Goal: Task Accomplishment & Management: Complete application form

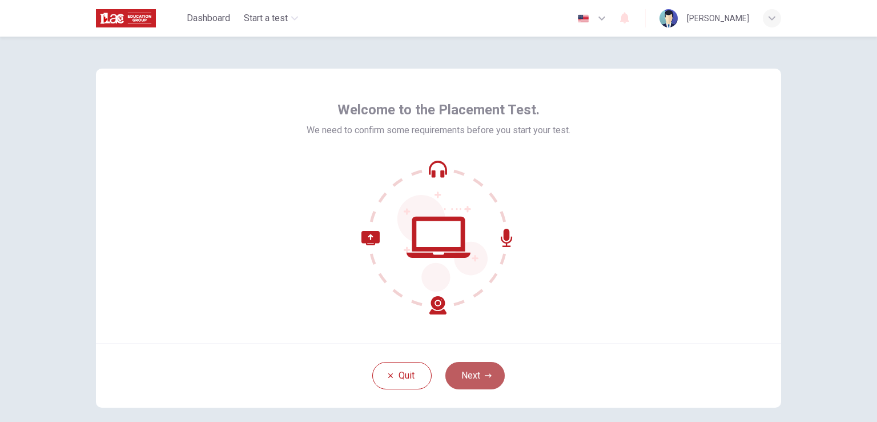
click at [471, 373] on button "Next" at bounding box center [475, 375] width 59 height 27
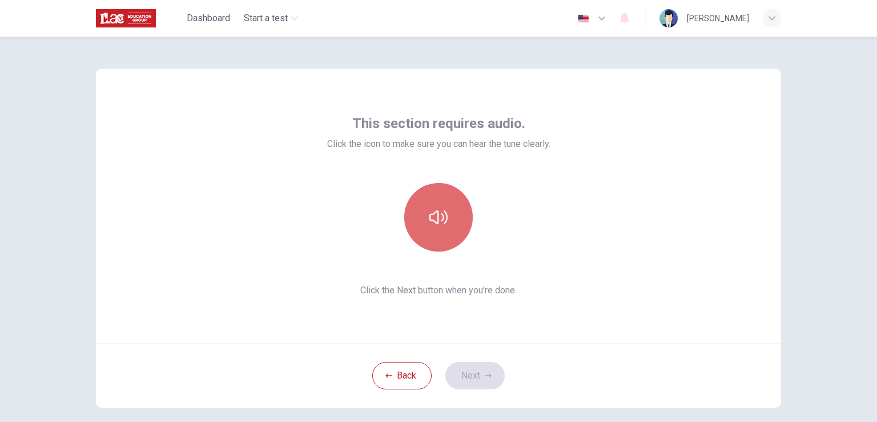
click at [438, 228] on button "button" at bounding box center [438, 217] width 69 height 69
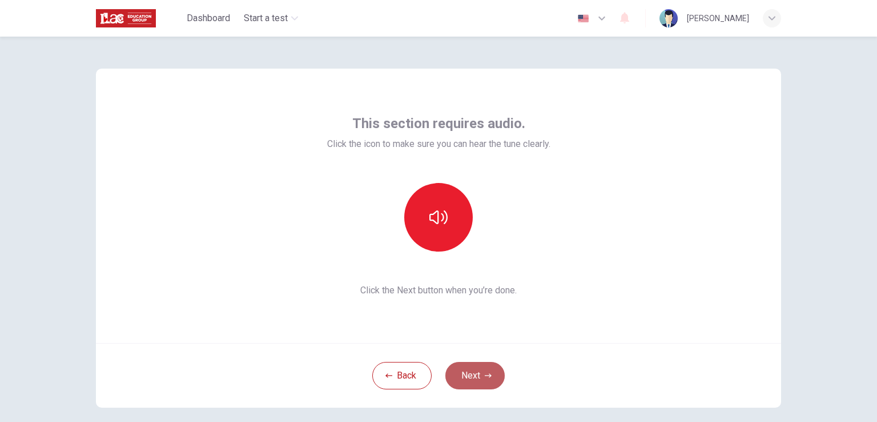
click at [478, 372] on button "Next" at bounding box center [475, 375] width 59 height 27
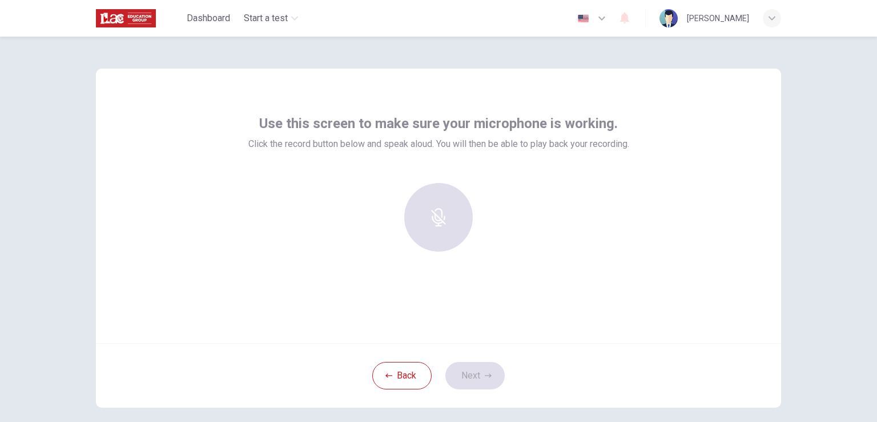
click at [443, 216] on div at bounding box center [438, 217] width 123 height 69
click at [307, 65] on div "Use this screen to make sure your microphone is working. Click the record butto…" at bounding box center [439, 238] width 722 height 403
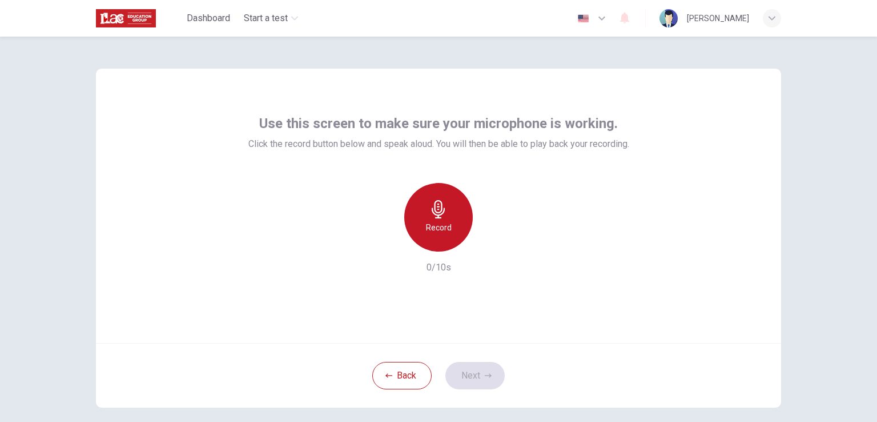
click at [434, 222] on h6 "Record" at bounding box center [439, 227] width 26 height 14
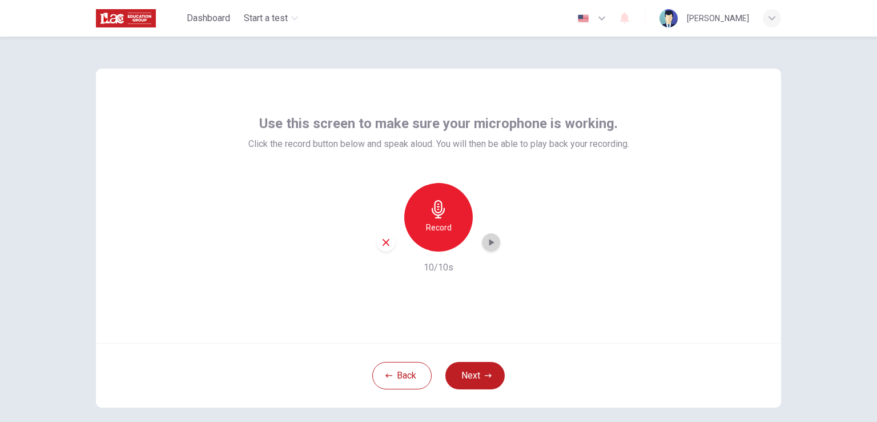
click at [489, 247] on icon "button" at bounding box center [490, 241] width 11 height 11
click at [439, 226] on h6 "Record" at bounding box center [439, 227] width 26 height 14
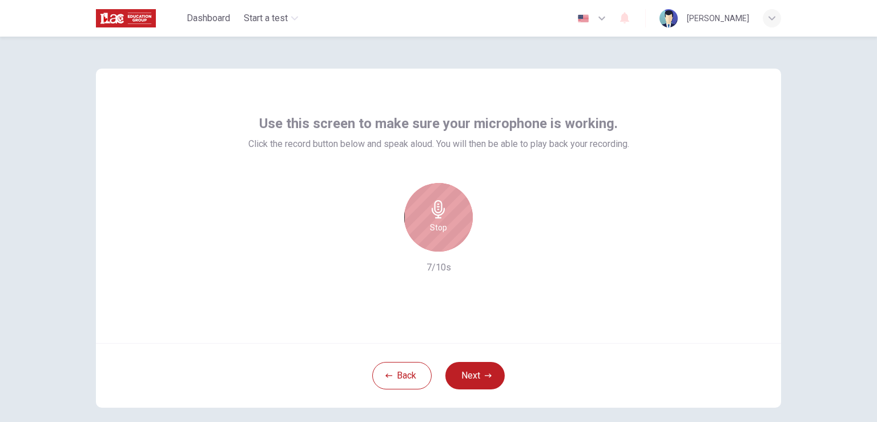
click at [439, 226] on h6 "Stop" at bounding box center [438, 227] width 17 height 14
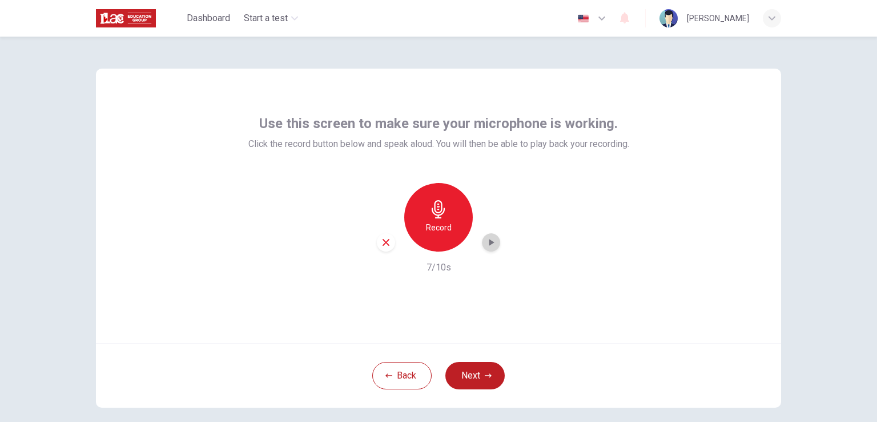
click at [489, 240] on icon "button" at bounding box center [490, 241] width 11 height 11
click at [477, 368] on button "Next" at bounding box center [475, 375] width 59 height 27
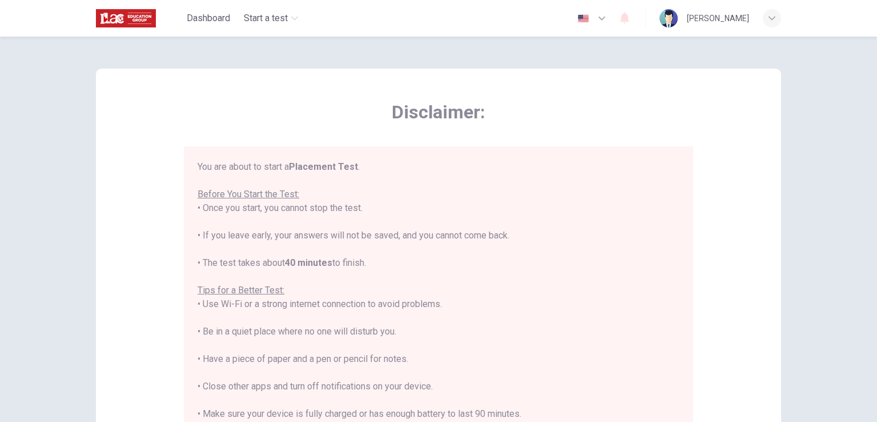
click at [784, 341] on div "Disclaimer: You are about to start a Placement Test . Before You Start the Test…" at bounding box center [439, 318] width 722 height 562
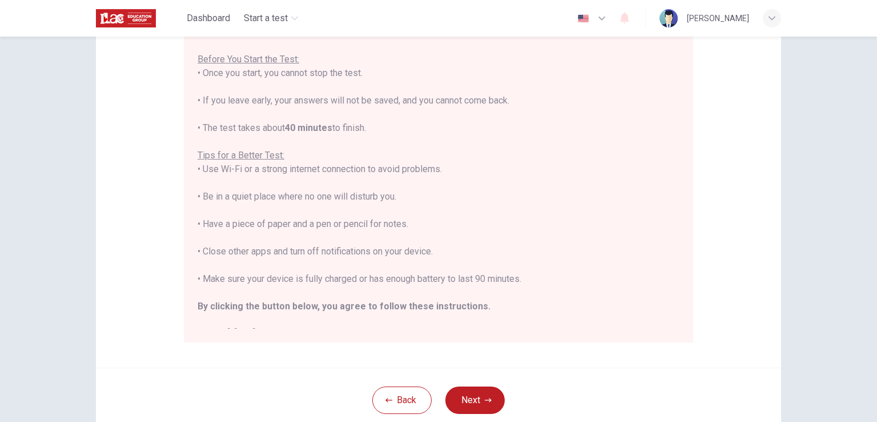
scroll to position [214, 0]
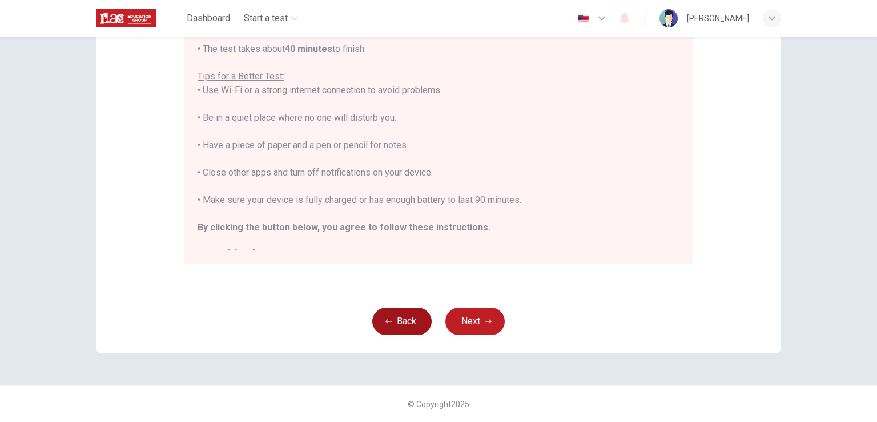
click at [398, 325] on button "Back" at bounding box center [401, 320] width 59 height 27
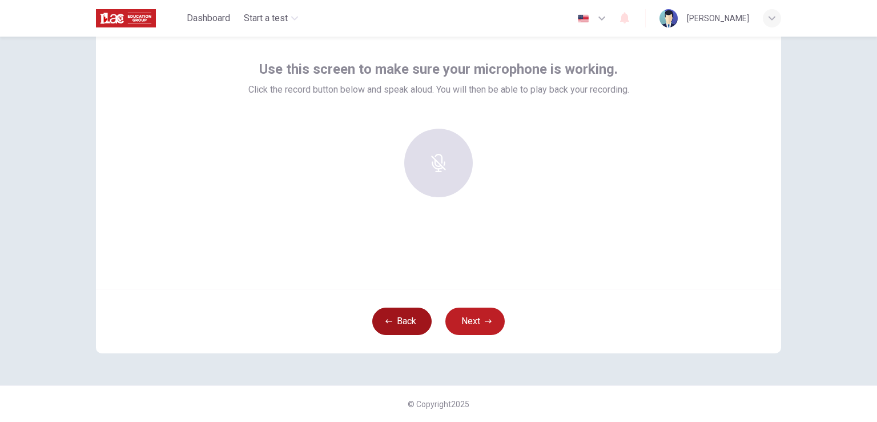
scroll to position [54, 0]
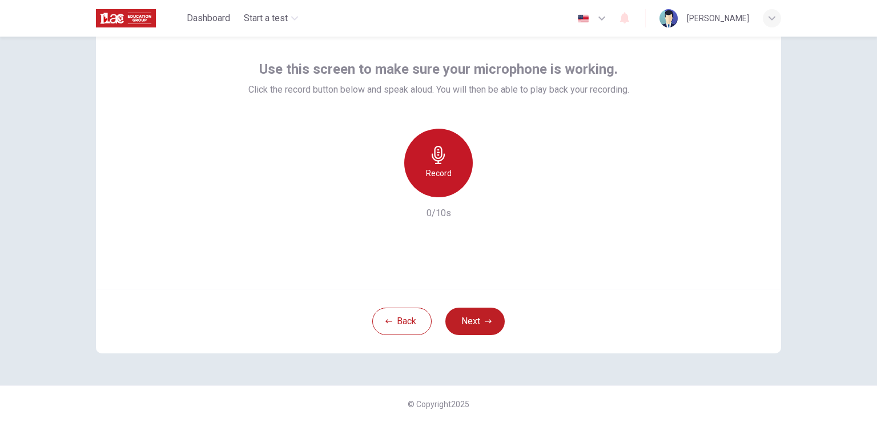
click at [443, 175] on h6 "Record" at bounding box center [439, 173] width 26 height 14
click at [482, 188] on div "button" at bounding box center [491, 188] width 18 height 18
click at [489, 190] on icon "button" at bounding box center [490, 187] width 11 height 11
click at [427, 169] on h6 "Record" at bounding box center [439, 173] width 26 height 14
click at [492, 188] on icon "button" at bounding box center [490, 187] width 11 height 11
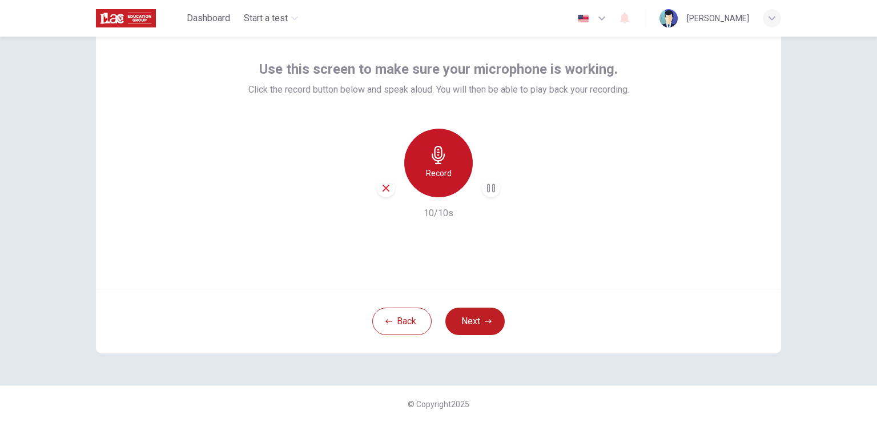
click at [446, 168] on h6 "Record" at bounding box center [439, 173] width 26 height 14
click at [485, 185] on icon "button" at bounding box center [490, 187] width 11 height 11
click at [489, 186] on icon "button" at bounding box center [491, 187] width 5 height 7
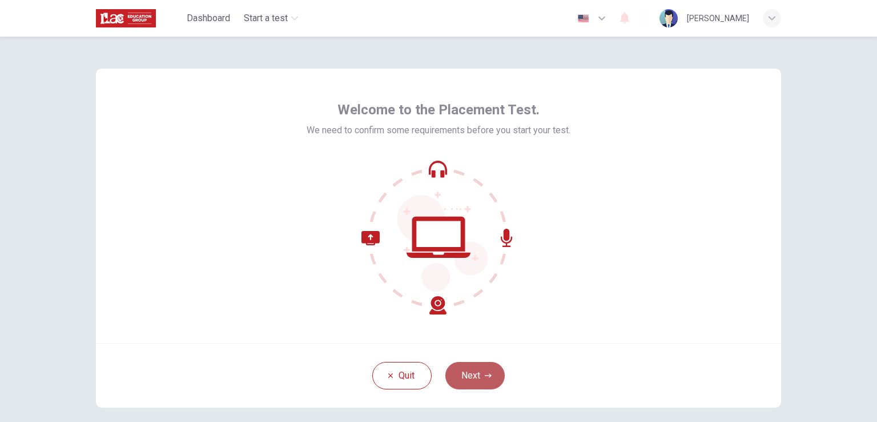
click at [470, 369] on button "Next" at bounding box center [475, 375] width 59 height 27
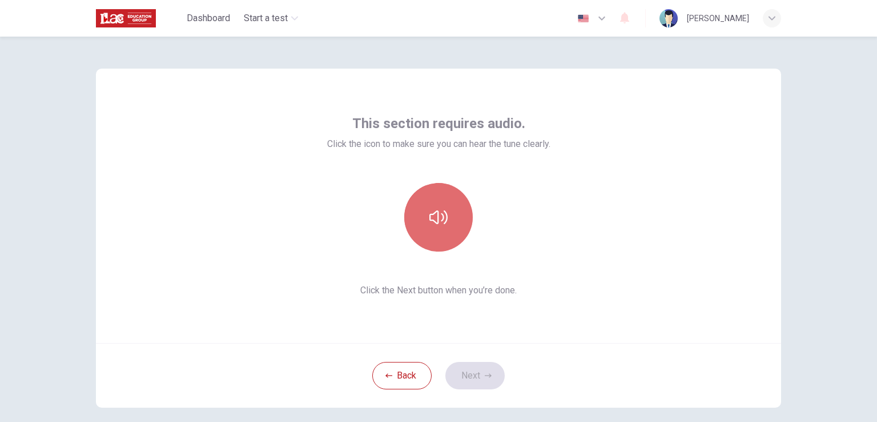
click at [434, 227] on button "button" at bounding box center [438, 217] width 69 height 69
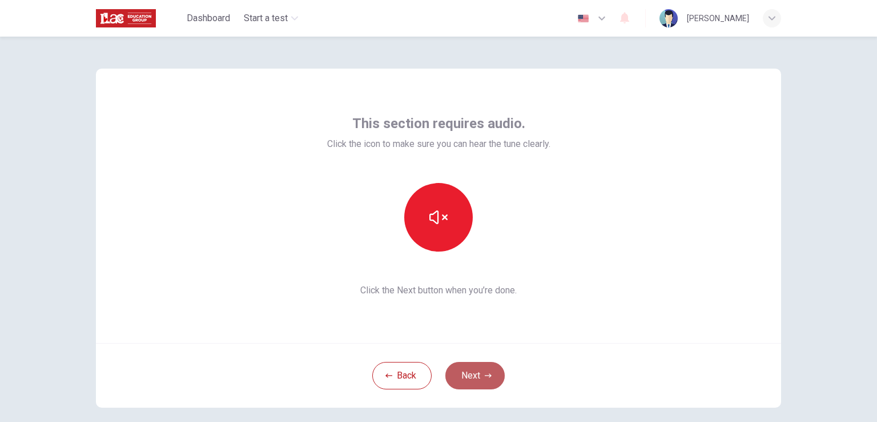
click at [471, 367] on button "Next" at bounding box center [475, 375] width 59 height 27
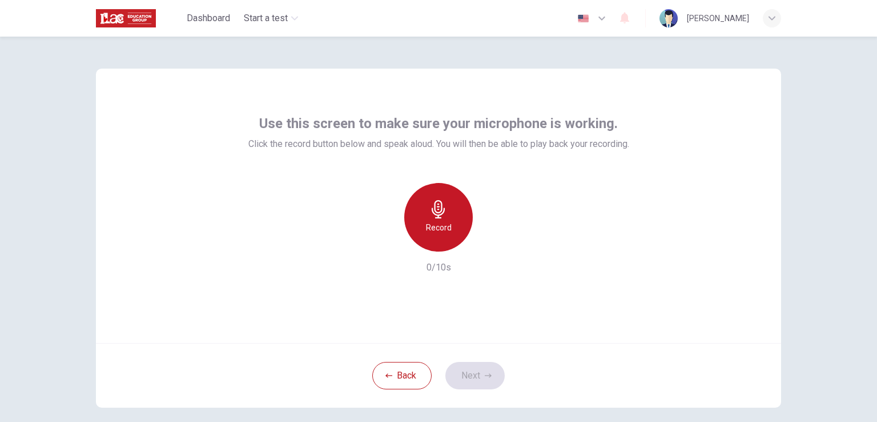
click at [437, 223] on h6 "Record" at bounding box center [439, 227] width 26 height 14
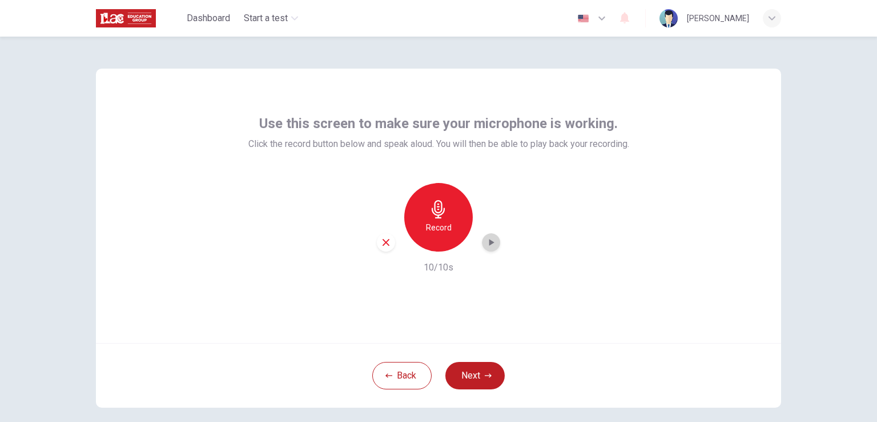
click at [489, 240] on icon "button" at bounding box center [491, 242] width 5 height 7
click at [486, 242] on icon "button" at bounding box center [490, 241] width 11 height 11
click at [442, 223] on h6 "Record" at bounding box center [439, 227] width 26 height 14
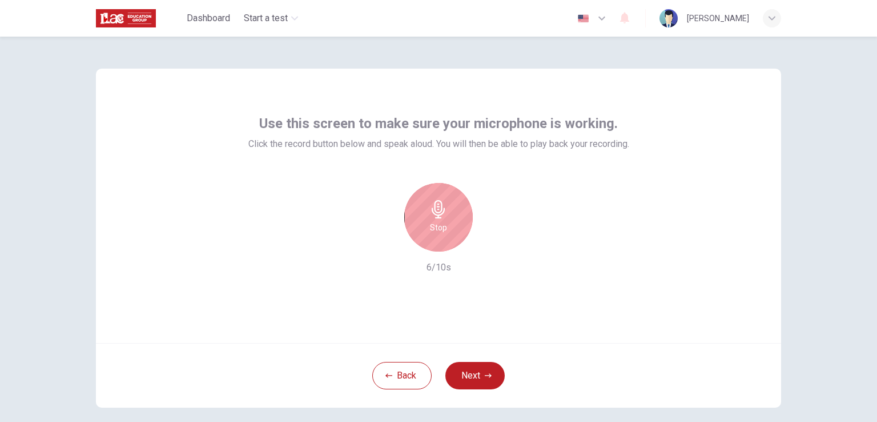
click at [438, 224] on h6 "Stop" at bounding box center [438, 227] width 17 height 14
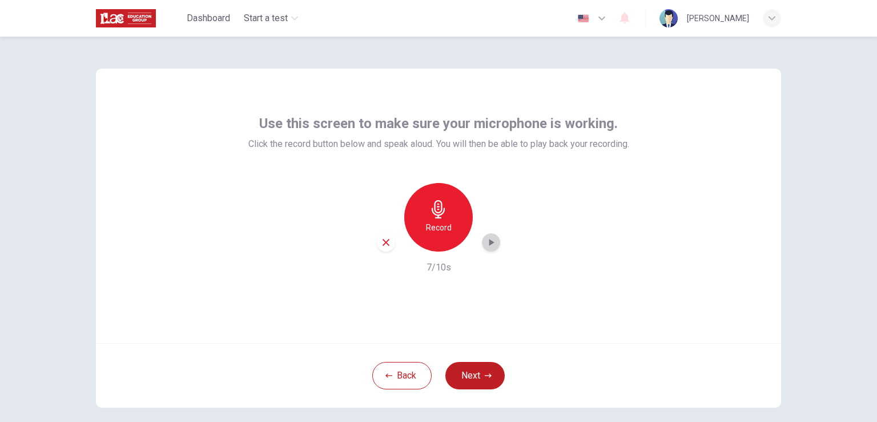
click at [489, 242] on icon "button" at bounding box center [491, 242] width 5 height 7
click at [384, 242] on icon "button" at bounding box center [386, 242] width 7 height 7
click at [434, 224] on h6 "Record" at bounding box center [439, 227] width 26 height 14
click at [442, 229] on h6 "Record" at bounding box center [439, 227] width 26 height 14
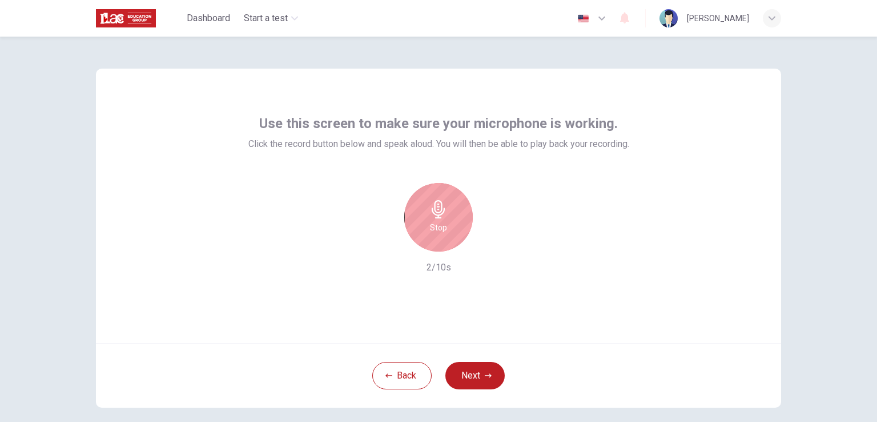
click at [444, 226] on div "Stop" at bounding box center [438, 217] width 69 height 69
click at [438, 224] on h6 "Record" at bounding box center [439, 227] width 26 height 14
click at [449, 220] on div "Stop" at bounding box center [438, 217] width 69 height 69
click at [489, 240] on icon "button" at bounding box center [491, 242] width 5 height 7
click at [381, 242] on icon "button" at bounding box center [386, 242] width 10 height 10
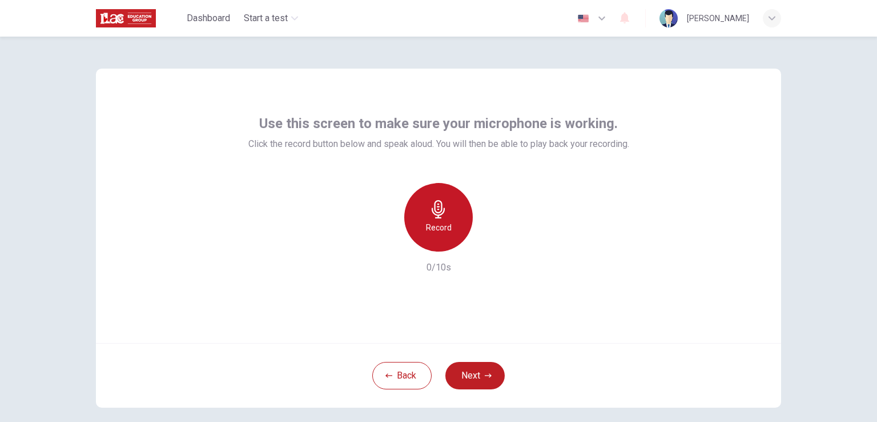
click at [430, 223] on h6 "Record" at bounding box center [439, 227] width 26 height 14
click at [437, 219] on div "Stop" at bounding box center [438, 217] width 69 height 69
click at [489, 246] on icon "button" at bounding box center [490, 241] width 11 height 11
click at [490, 240] on icon "button" at bounding box center [490, 241] width 11 height 11
click at [492, 240] on icon "button" at bounding box center [490, 241] width 11 height 11
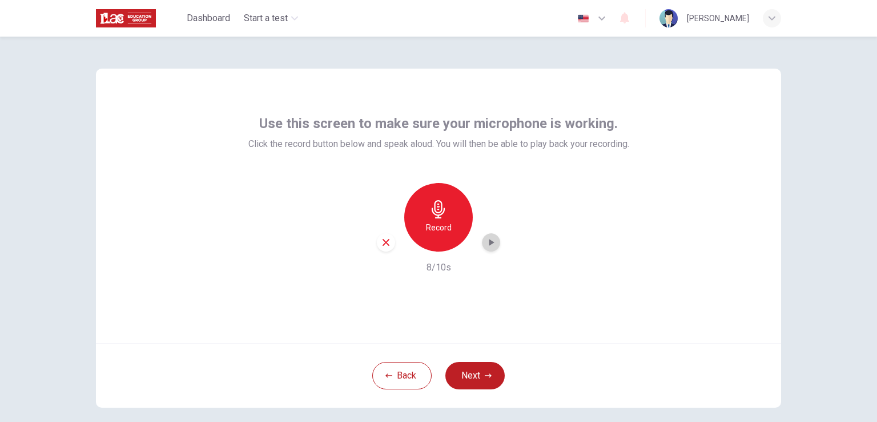
click at [490, 245] on icon "button" at bounding box center [490, 241] width 11 height 11
click at [384, 245] on icon "button" at bounding box center [386, 242] width 10 height 10
click at [442, 219] on div "Record" at bounding box center [438, 217] width 69 height 69
click at [491, 243] on icon "button" at bounding box center [490, 241] width 11 height 11
click at [398, 376] on button "Back" at bounding box center [401, 375] width 59 height 27
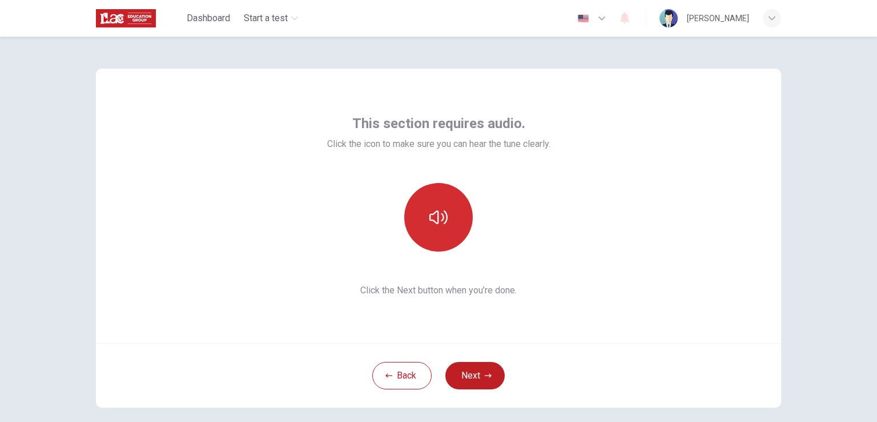
click at [434, 216] on icon "button" at bounding box center [439, 217] width 18 height 18
click at [451, 222] on button "button" at bounding box center [438, 217] width 69 height 69
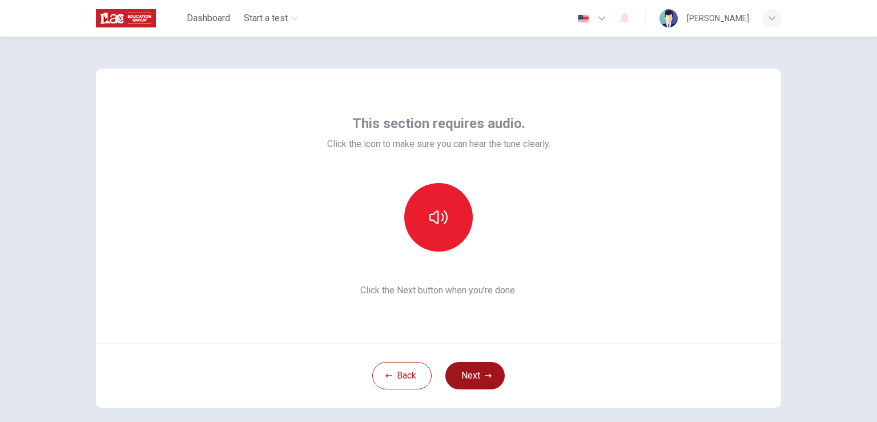
click at [488, 376] on icon "button" at bounding box center [488, 375] width 7 height 7
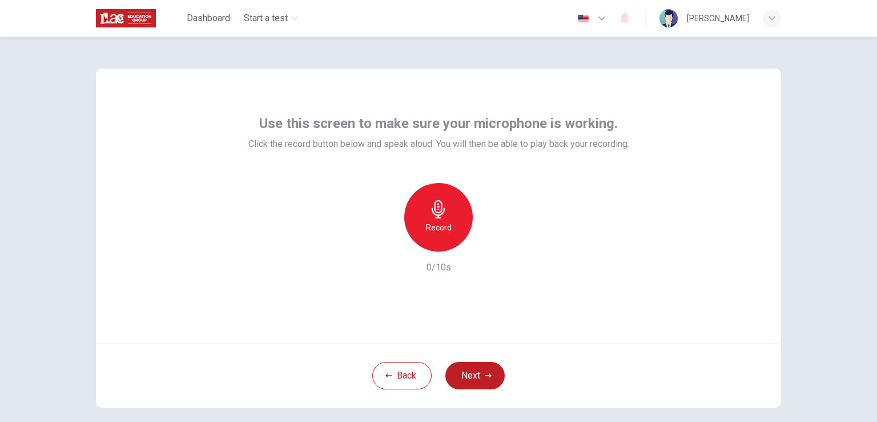
click at [142, 195] on div "Use this screen to make sure your microphone is working. Click the record butto…" at bounding box center [438, 206] width 685 height 274
click at [444, 204] on icon "button" at bounding box center [439, 209] width 18 height 18
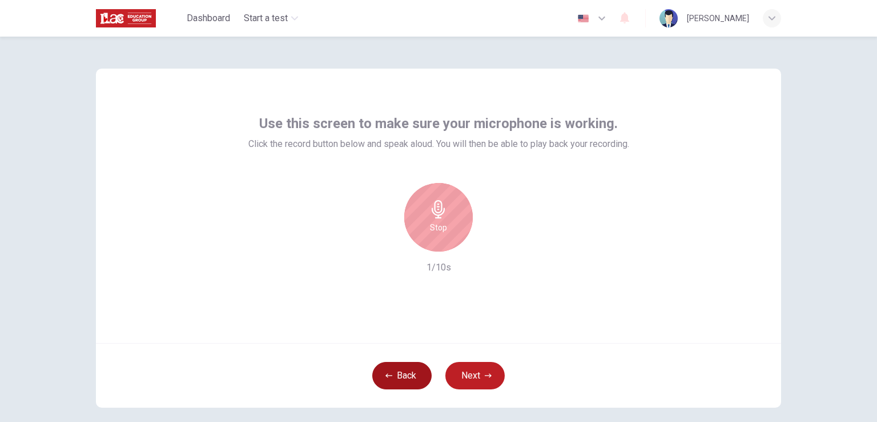
click at [398, 374] on button "Back" at bounding box center [401, 375] width 59 height 27
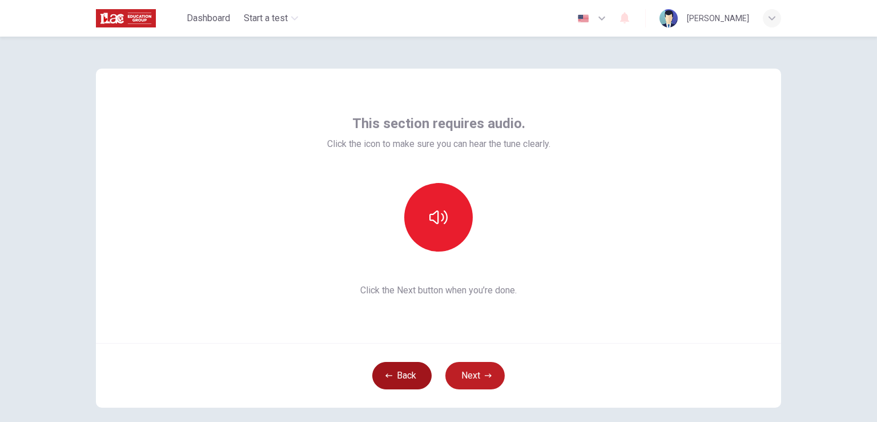
click at [400, 374] on button "Back" at bounding box center [401, 375] width 59 height 27
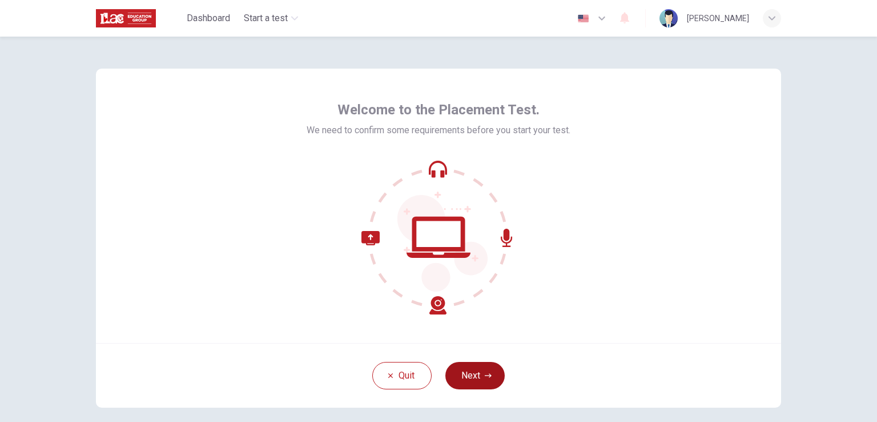
click at [480, 375] on button "Next" at bounding box center [475, 375] width 59 height 27
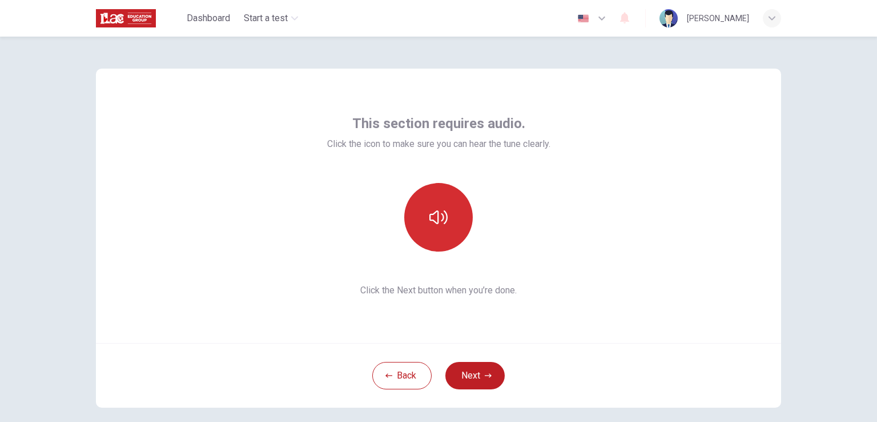
click at [436, 214] on icon "button" at bounding box center [439, 217] width 18 height 18
click at [438, 220] on icon "button" at bounding box center [439, 217] width 18 height 18
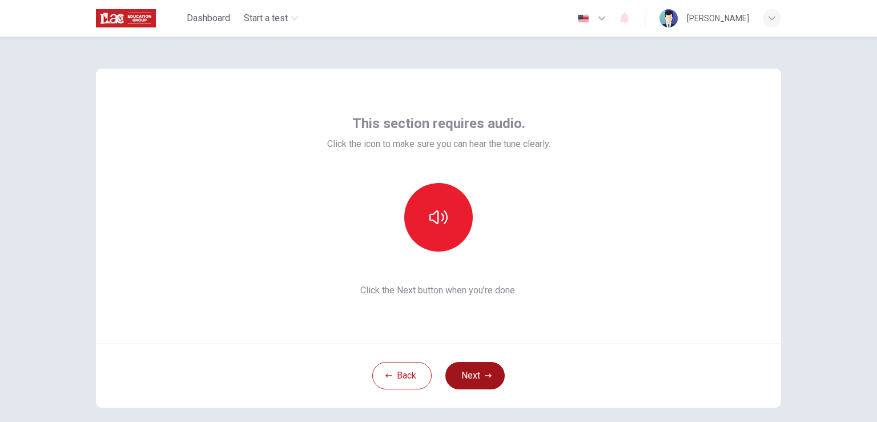
click at [485, 373] on icon "button" at bounding box center [488, 375] width 7 height 7
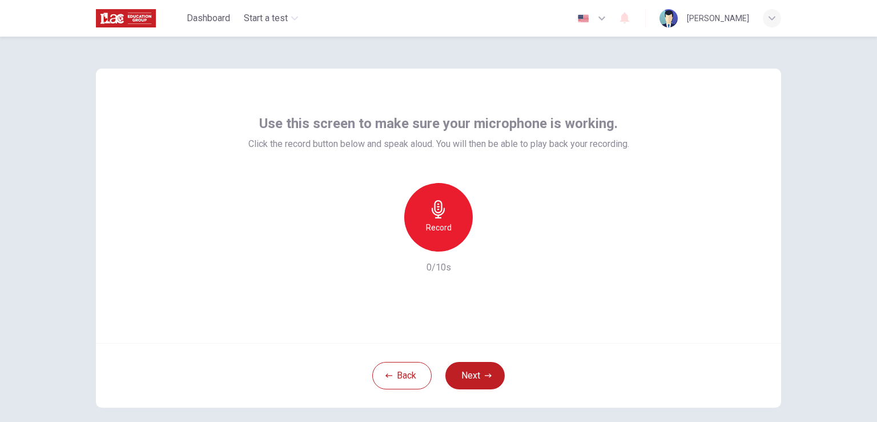
drag, startPoint x: 434, startPoint y: 219, endPoint x: 442, endPoint y: 214, distance: 9.5
click at [434, 218] on icon "button" at bounding box center [438, 209] width 13 height 18
click at [435, 220] on h6 "Stop" at bounding box center [438, 227] width 17 height 14
click at [488, 244] on icon "button" at bounding box center [490, 241] width 11 height 11
click at [794, 65] on div "Use this screen to make sure your microphone is working. Click the record butto…" at bounding box center [439, 238] width 722 height 403
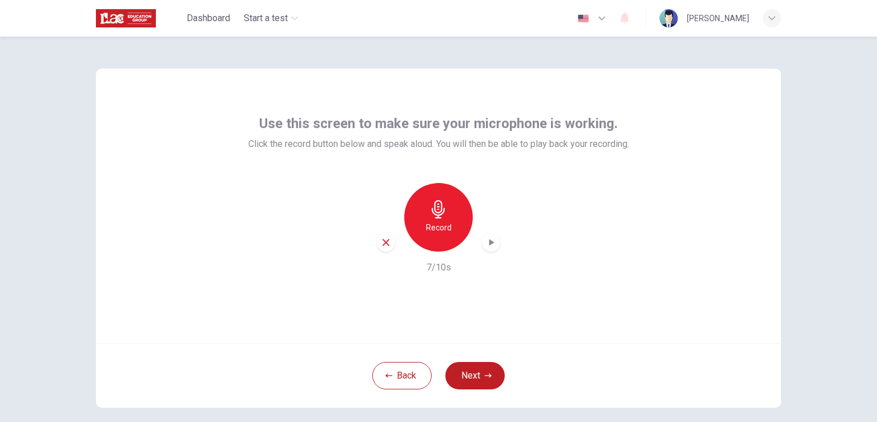
click at [629, 19] on icon "button" at bounding box center [624, 18] width 9 height 11
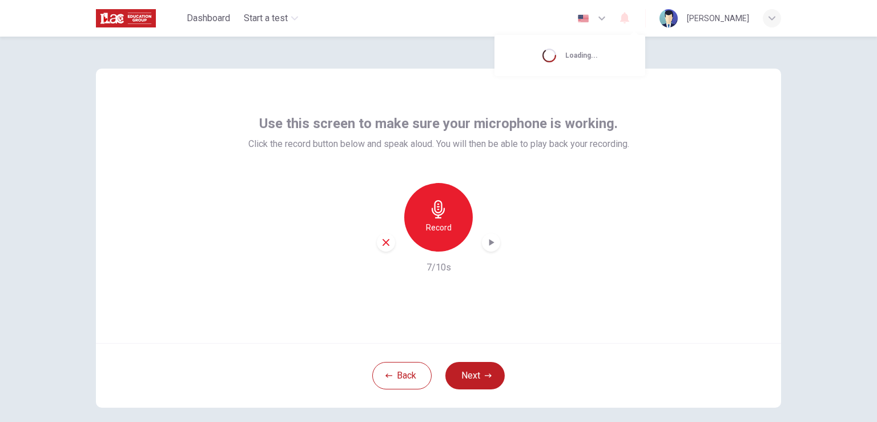
click at [408, 64] on div at bounding box center [438, 211] width 877 height 422
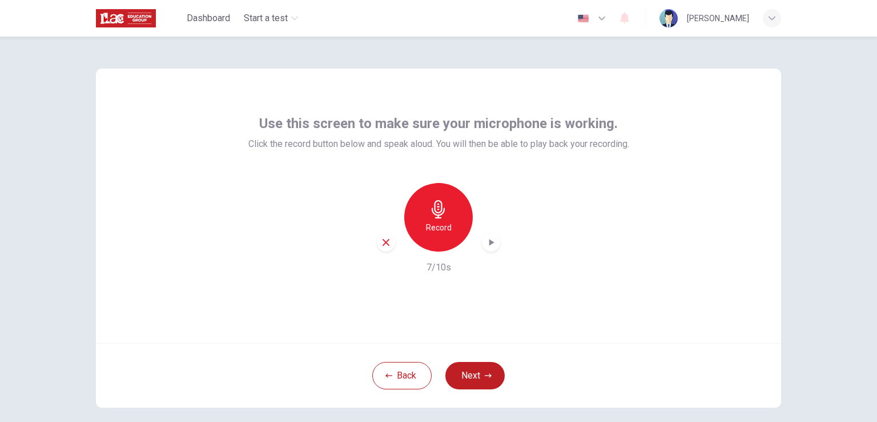
click at [382, 245] on icon "button" at bounding box center [386, 242] width 10 height 10
click at [399, 374] on button "Back" at bounding box center [401, 375] width 59 height 27
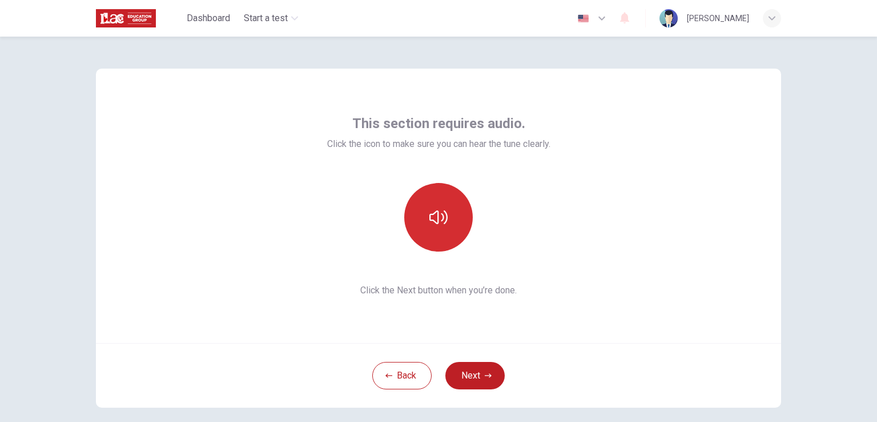
click at [441, 212] on icon "button" at bounding box center [439, 217] width 18 height 18
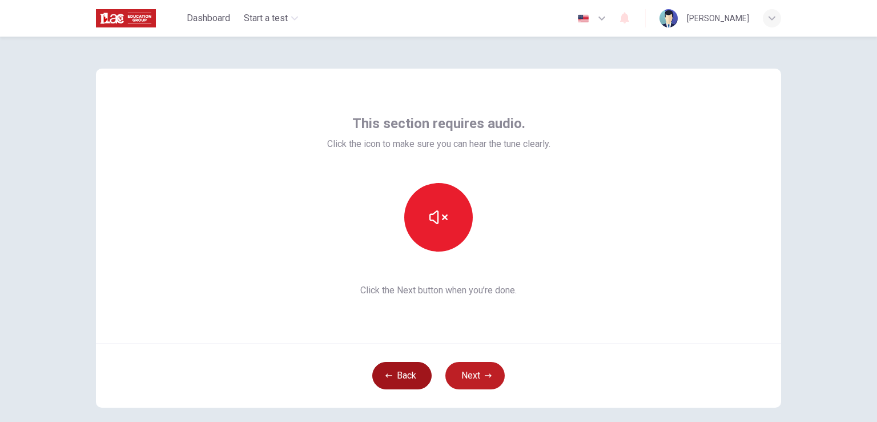
click at [406, 382] on button "Back" at bounding box center [401, 375] width 59 height 27
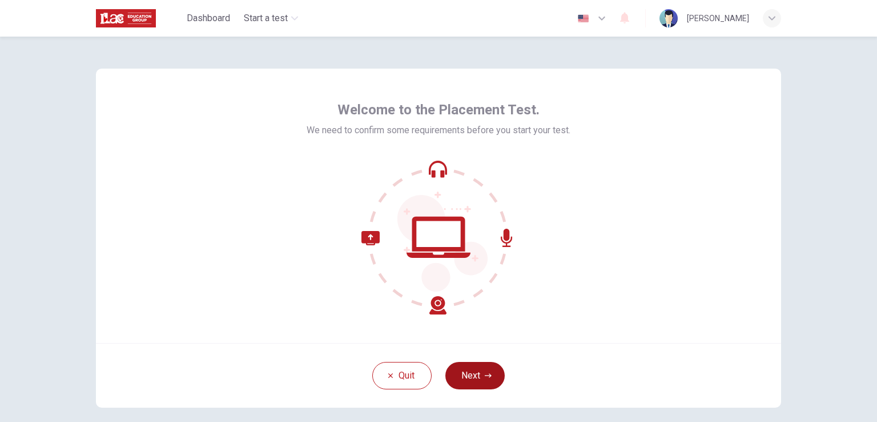
click at [479, 371] on button "Next" at bounding box center [475, 375] width 59 height 27
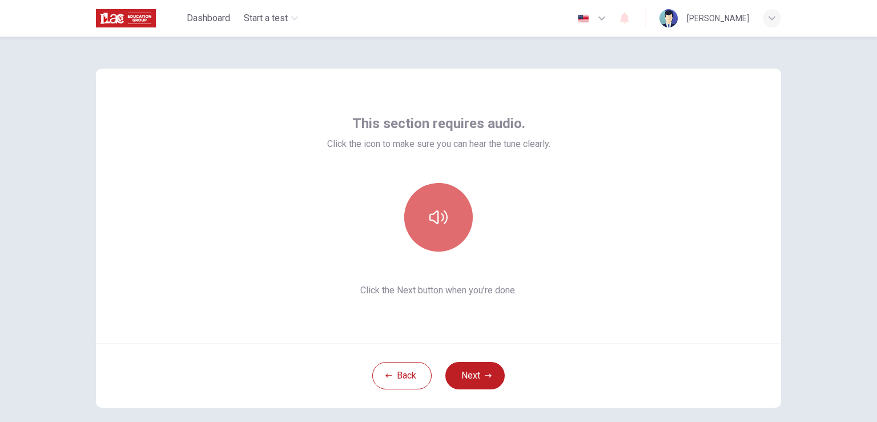
click at [437, 214] on icon "button" at bounding box center [439, 217] width 18 height 18
click at [436, 227] on button "button" at bounding box center [438, 217] width 69 height 69
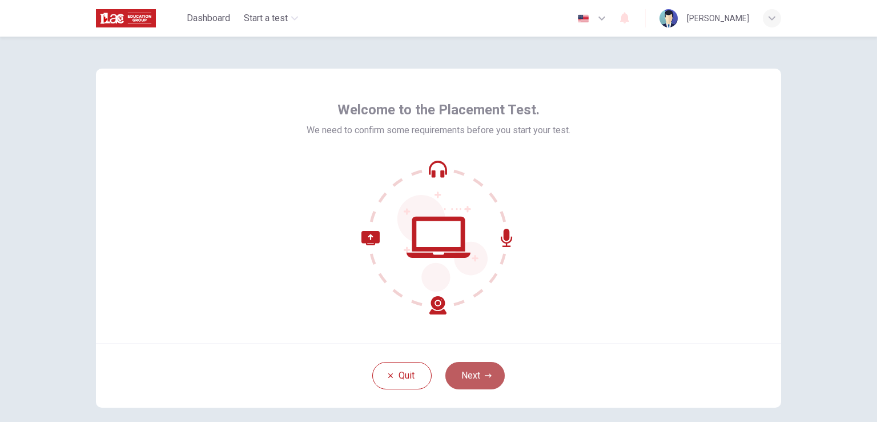
click at [459, 375] on button "Next" at bounding box center [475, 375] width 59 height 27
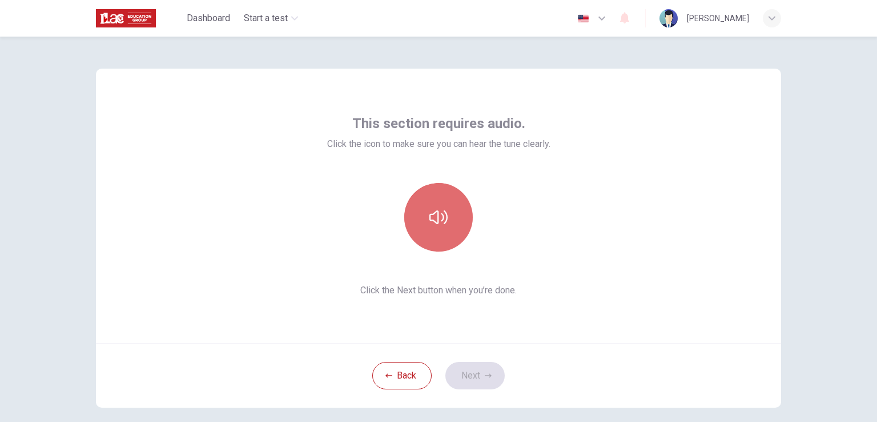
click at [459, 229] on button "button" at bounding box center [438, 217] width 69 height 69
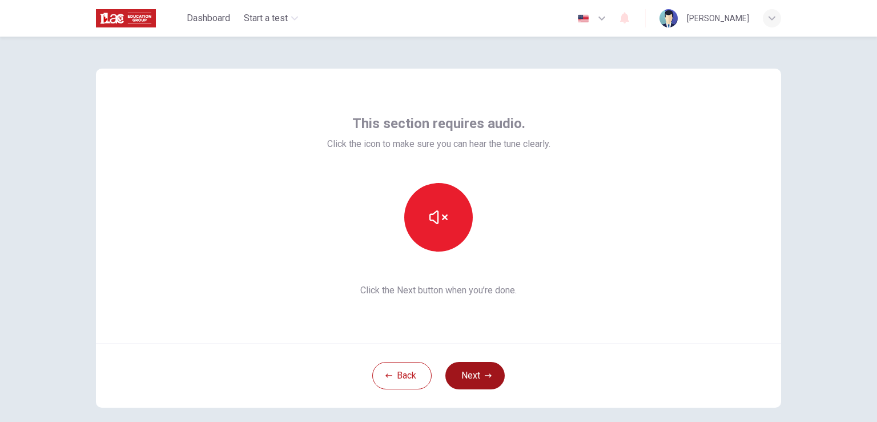
click at [466, 370] on button "Next" at bounding box center [475, 375] width 59 height 27
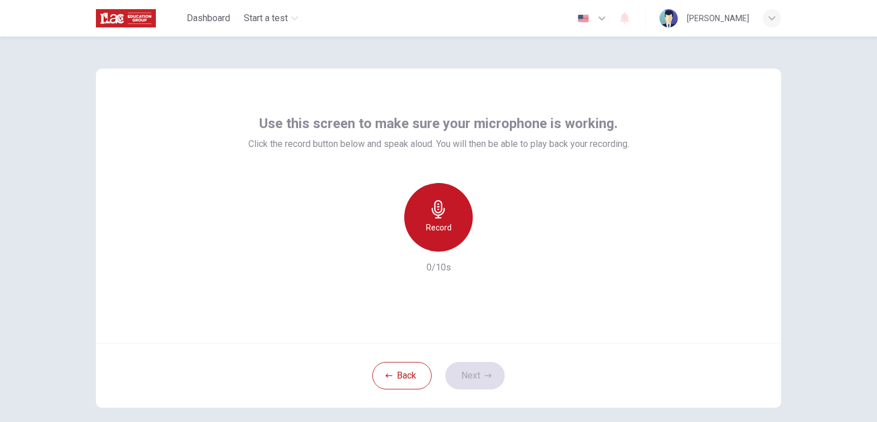
click at [444, 214] on icon "button" at bounding box center [439, 209] width 18 height 18
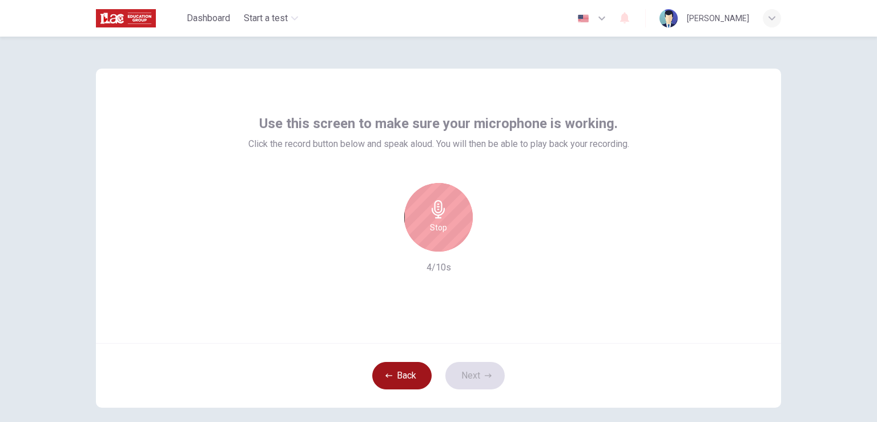
click at [387, 376] on icon "button" at bounding box center [389, 375] width 7 height 7
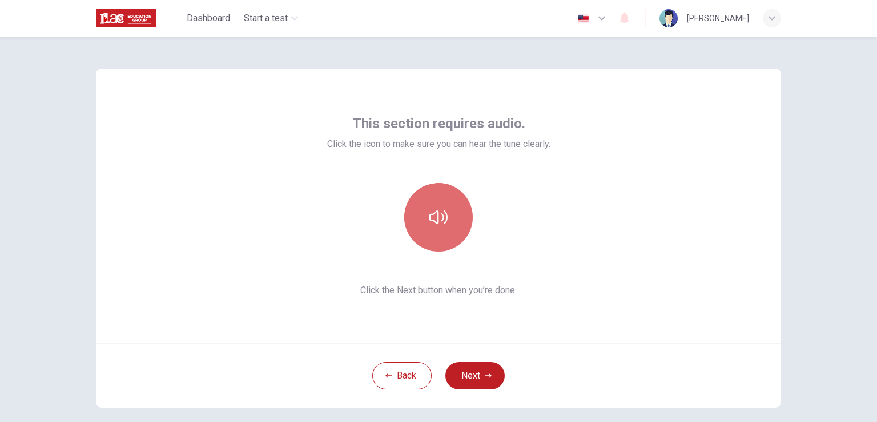
click at [452, 220] on button "button" at bounding box center [438, 217] width 69 height 69
click at [444, 224] on icon "button" at bounding box center [439, 217] width 18 height 18
click at [436, 224] on icon "button" at bounding box center [439, 217] width 18 height 18
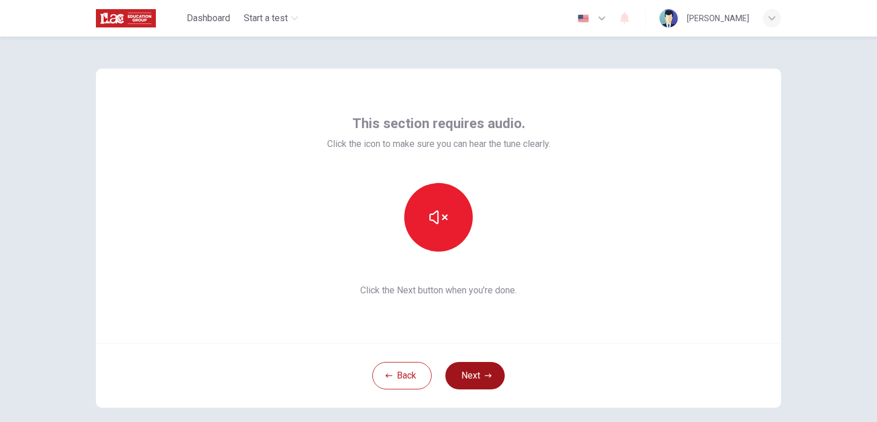
click at [475, 373] on button "Next" at bounding box center [475, 375] width 59 height 27
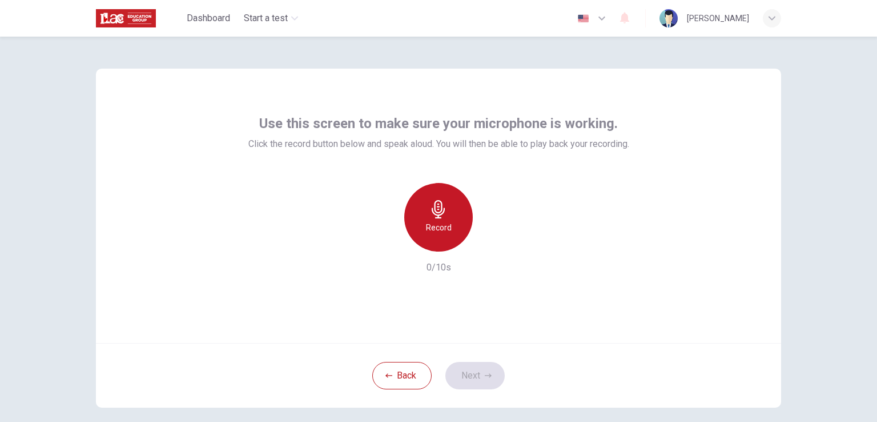
click at [444, 217] on icon "button" at bounding box center [439, 209] width 18 height 18
click at [432, 231] on h6 "Stop" at bounding box center [438, 227] width 17 height 14
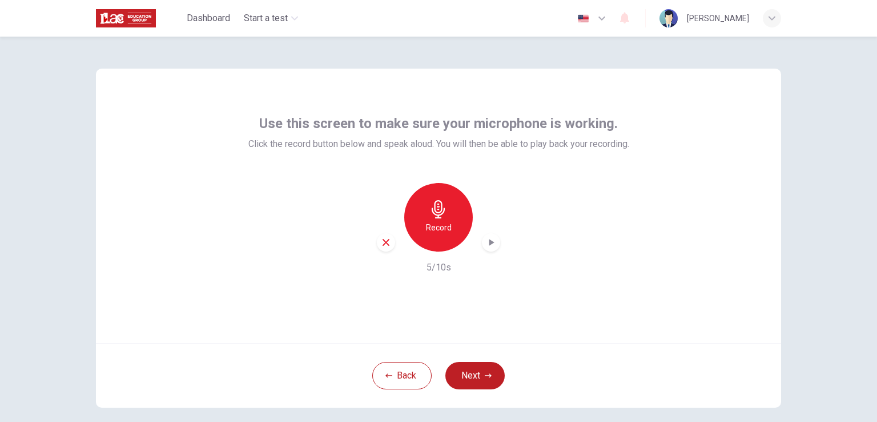
click at [487, 245] on icon "button" at bounding box center [490, 241] width 11 height 11
click at [383, 243] on icon "button" at bounding box center [386, 242] width 10 height 10
click at [434, 214] on icon "button" at bounding box center [439, 209] width 18 height 18
click at [440, 218] on icon "button" at bounding box center [439, 209] width 18 height 18
click at [489, 244] on icon "button" at bounding box center [490, 241] width 11 height 11
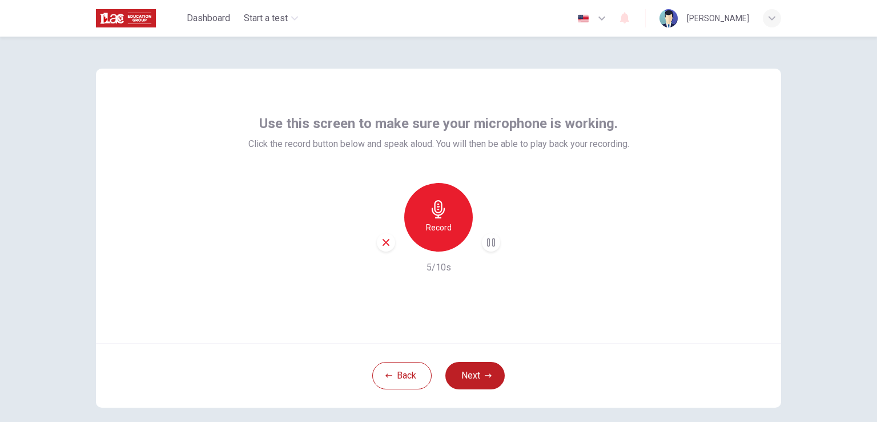
click at [384, 243] on icon "button" at bounding box center [386, 242] width 7 height 7
click at [442, 222] on h6 "Record" at bounding box center [439, 227] width 26 height 14
click at [442, 222] on h6 "Stop" at bounding box center [438, 227] width 17 height 14
click at [485, 243] on icon "button" at bounding box center [490, 241] width 11 height 11
click at [407, 376] on button "Back" at bounding box center [401, 375] width 59 height 27
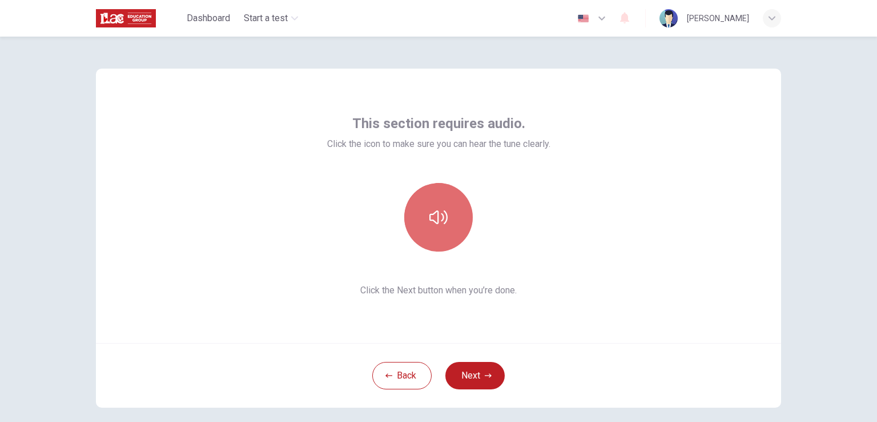
click at [431, 236] on button "button" at bounding box center [438, 217] width 69 height 69
click at [444, 210] on icon "button" at bounding box center [439, 217] width 18 height 18
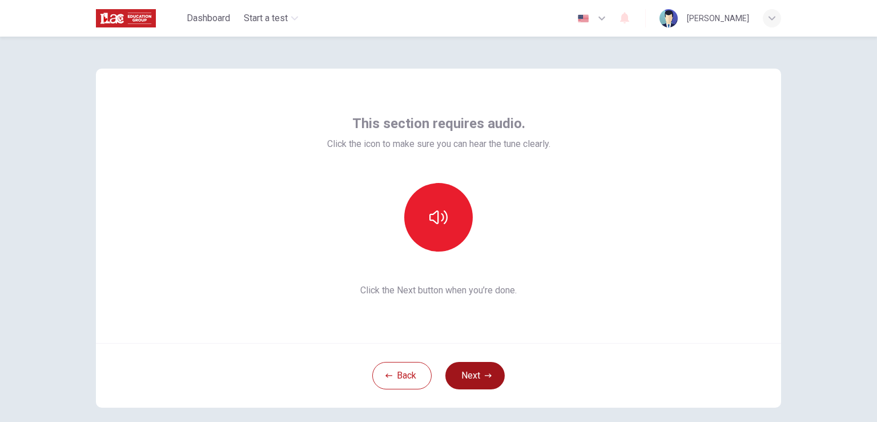
click at [485, 376] on icon "button" at bounding box center [488, 375] width 7 height 7
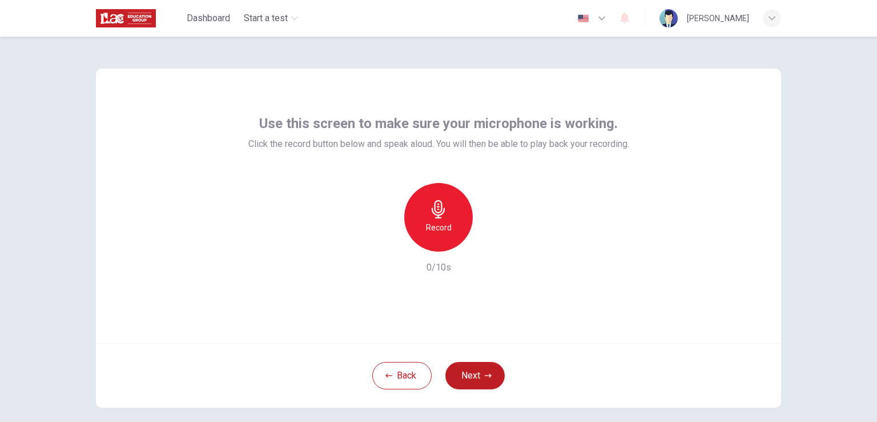
click at [432, 218] on icon "button" at bounding box center [438, 209] width 13 height 18
click at [441, 219] on div "Stop" at bounding box center [438, 217] width 69 height 69
click at [489, 242] on icon "button" at bounding box center [491, 242] width 5 height 7
click at [398, 365] on button "Back" at bounding box center [401, 375] width 59 height 27
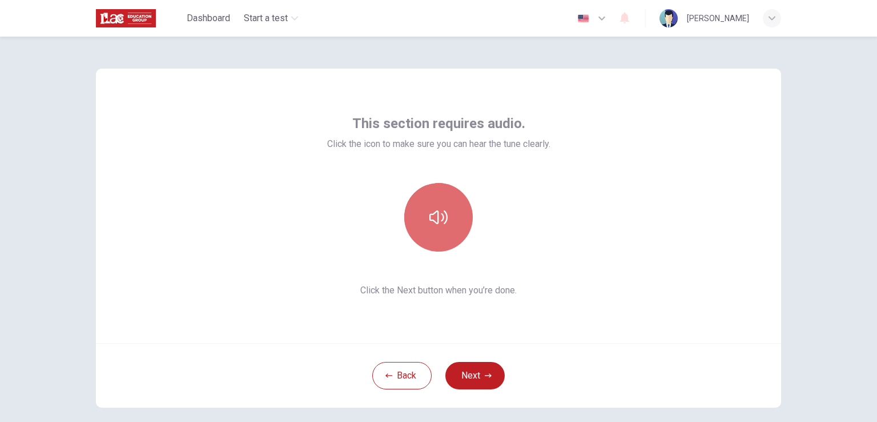
click at [440, 215] on icon "button" at bounding box center [439, 217] width 18 height 14
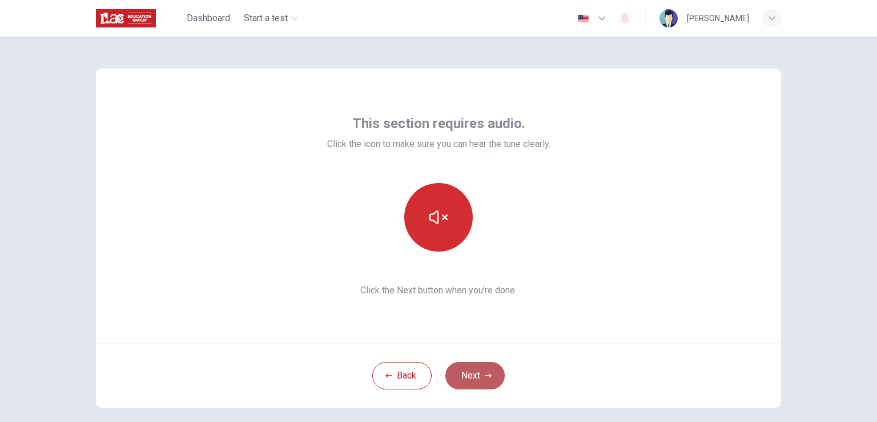
click at [471, 368] on button "Next" at bounding box center [475, 375] width 59 height 27
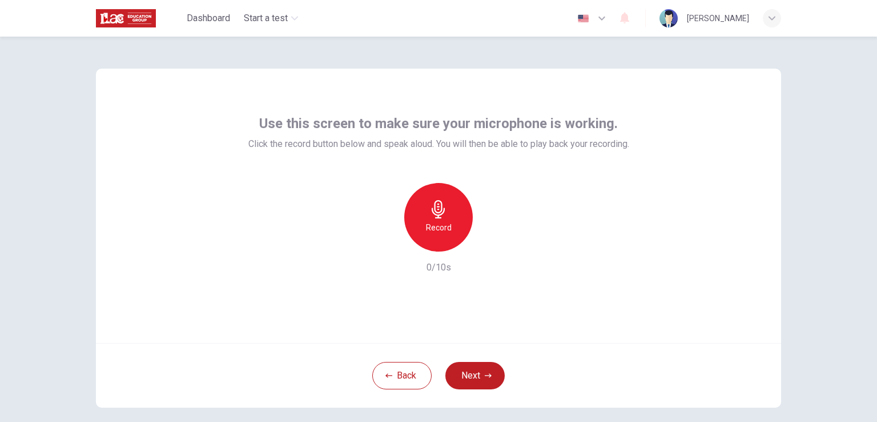
click at [432, 222] on h6 "Record" at bounding box center [439, 227] width 26 height 14
click at [491, 240] on icon "button" at bounding box center [490, 241] width 11 height 11
click at [396, 368] on button "Back" at bounding box center [401, 375] width 59 height 27
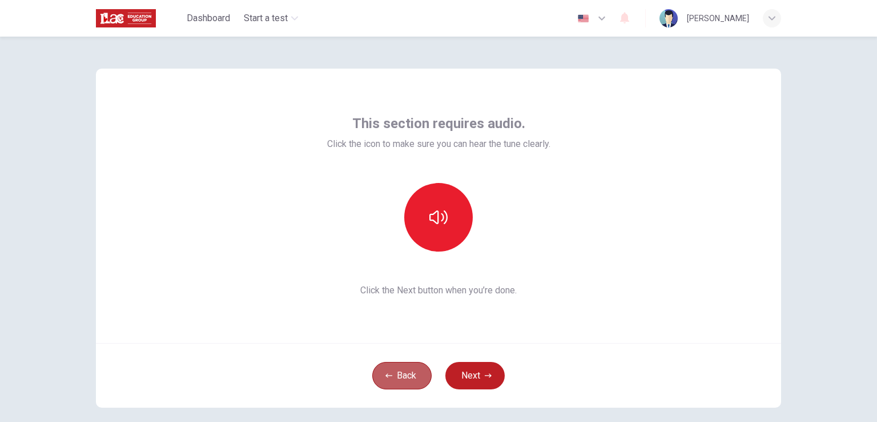
click at [396, 368] on button "Back" at bounding box center [401, 375] width 59 height 27
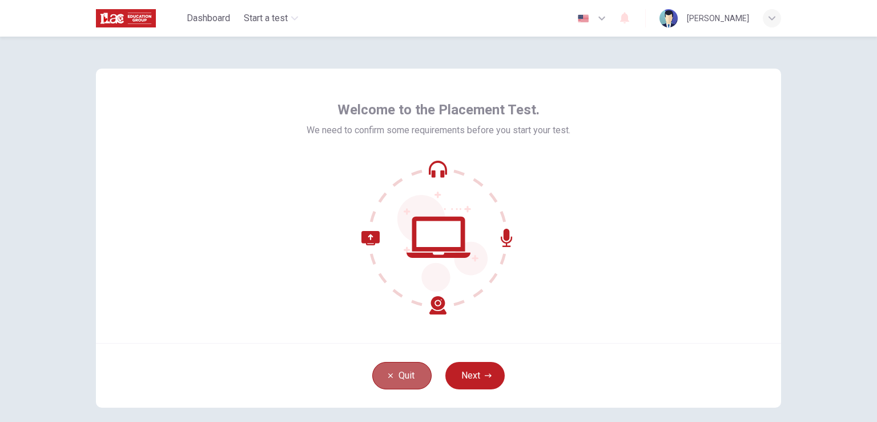
click at [395, 380] on button "Quit" at bounding box center [401, 375] width 59 height 27
